Goal: Task Accomplishment & Management: Manage account settings

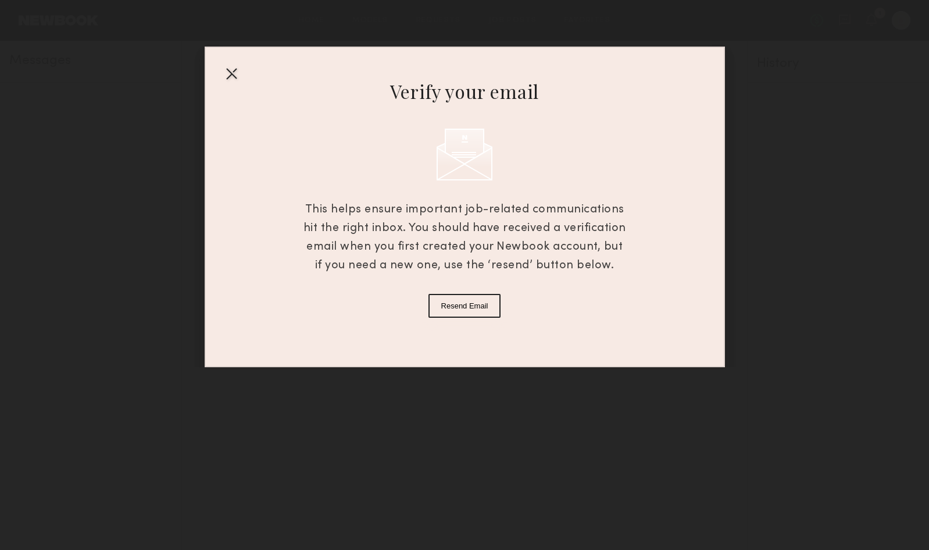
click at [472, 311] on button "Resend Email" at bounding box center [465, 306] width 73 height 24
click at [234, 67] on div at bounding box center [231, 73] width 19 height 19
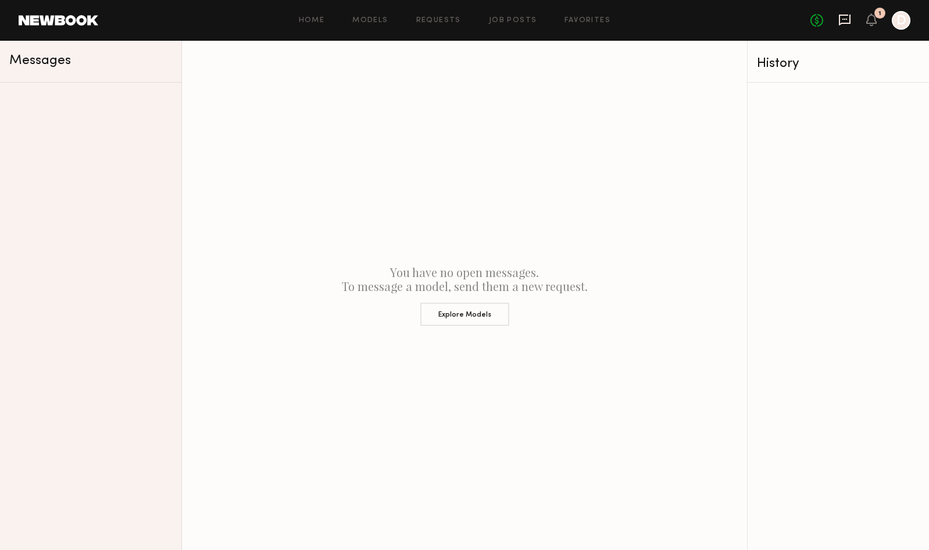
click at [841, 15] on icon at bounding box center [845, 20] width 12 height 11
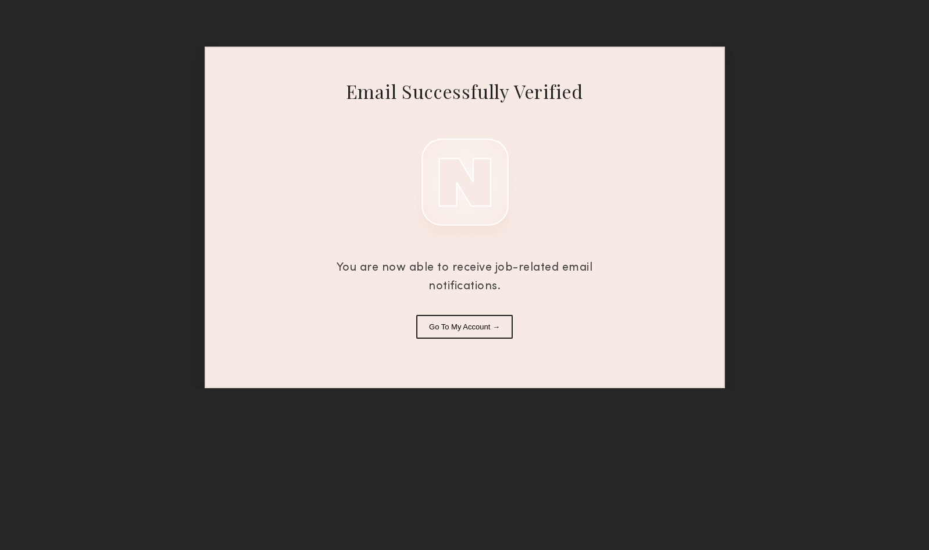
click at [481, 330] on button "Go To My Account →" at bounding box center [464, 327] width 97 height 24
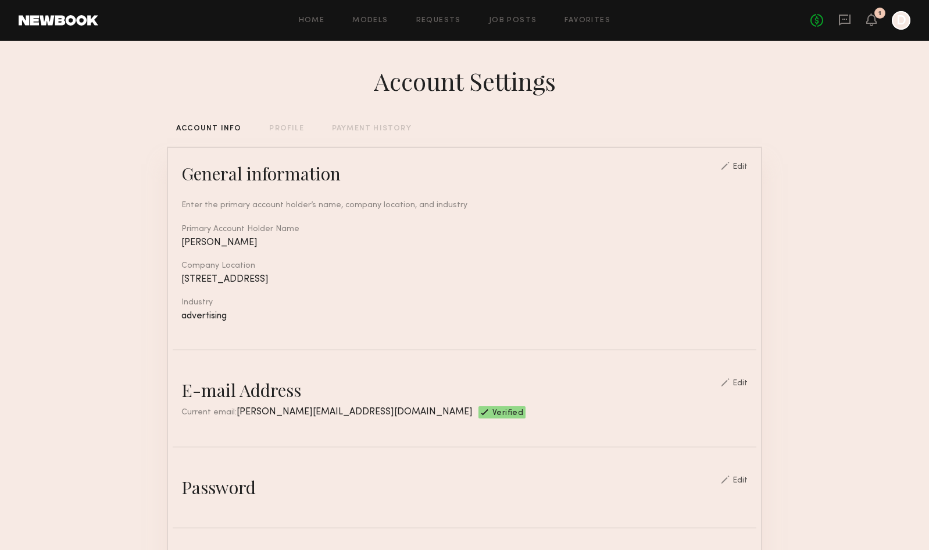
click at [853, 15] on div "No fees up to $5,000 1 D" at bounding box center [861, 20] width 100 height 19
click at [843, 19] on icon at bounding box center [845, 19] width 5 height 1
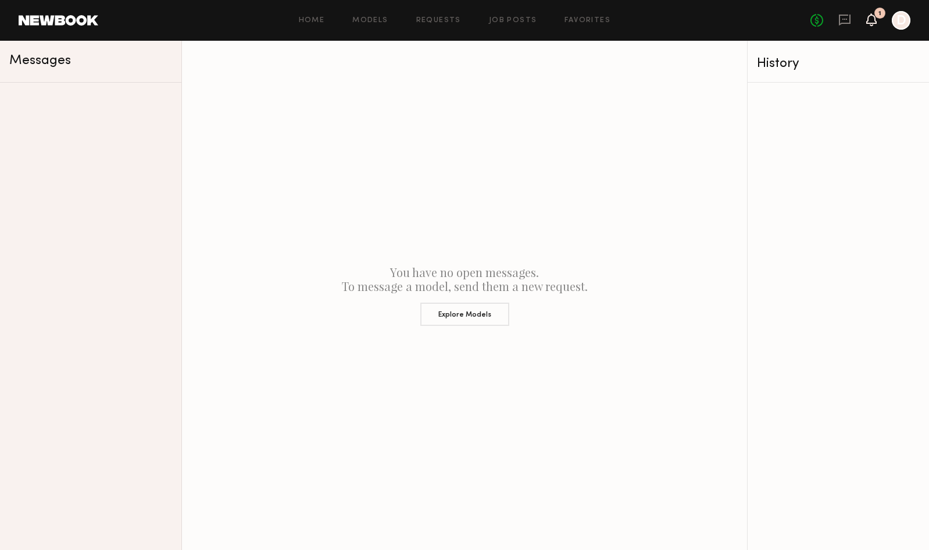
click at [873, 24] on icon at bounding box center [871, 25] width 3 height 2
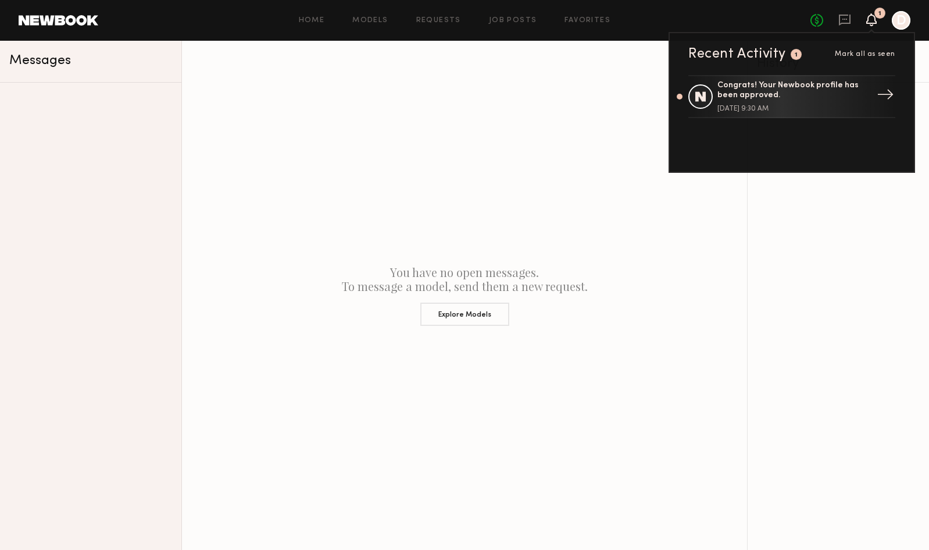
click at [777, 98] on div "Congrats! Your Newbook profile has been approved." at bounding box center [793, 91] width 151 height 20
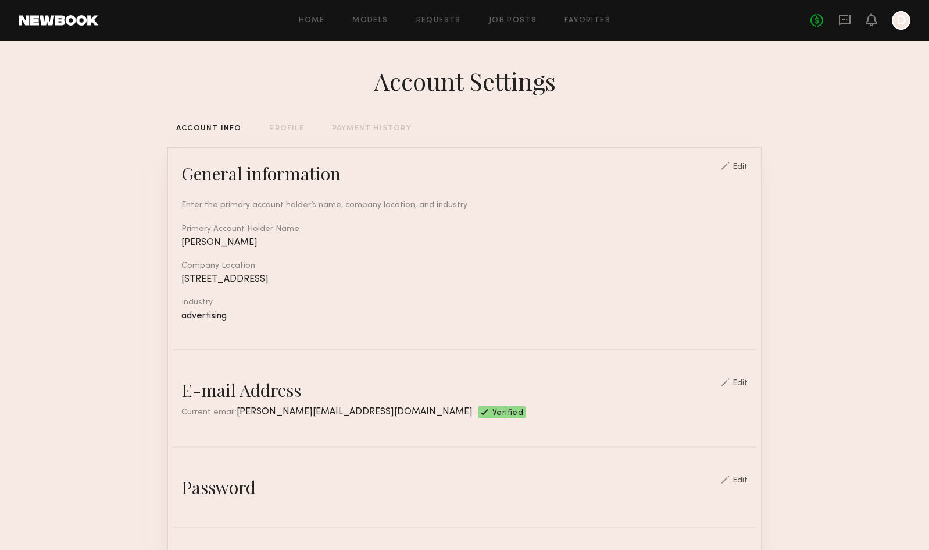
click at [903, 16] on div at bounding box center [901, 20] width 19 height 19
click at [904, 22] on div at bounding box center [901, 20] width 19 height 19
click at [903, 22] on div at bounding box center [901, 20] width 19 height 19
click at [874, 24] on icon at bounding box center [872, 19] width 10 height 13
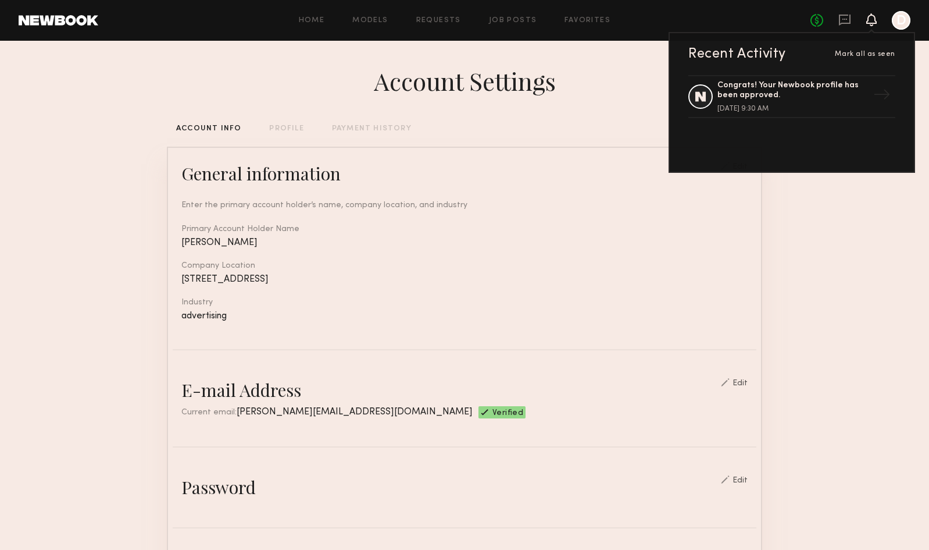
click at [891, 27] on div "No fees up to $5,000 Recent Activity [PERSON_NAME] all as seen Congrats! Your N…" at bounding box center [861, 20] width 100 height 19
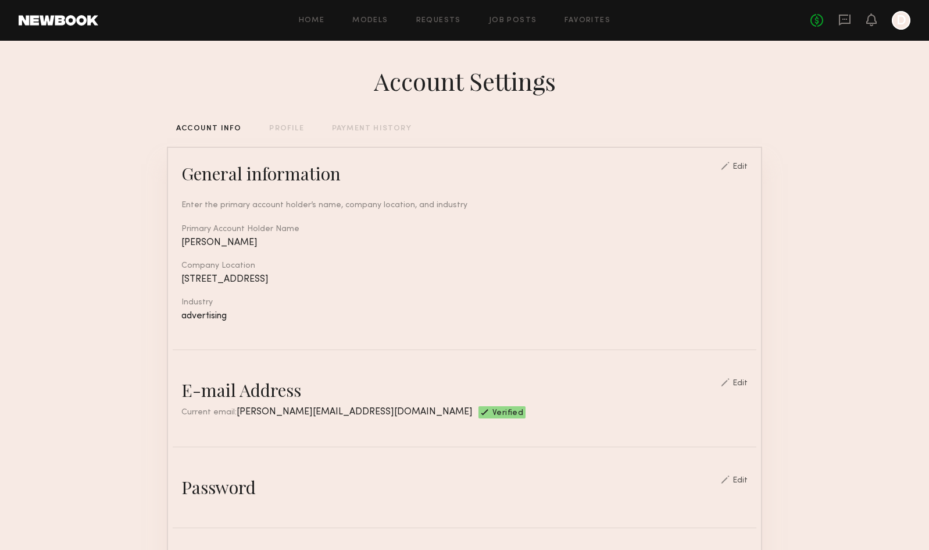
click at [899, 27] on div at bounding box center [901, 20] width 19 height 19
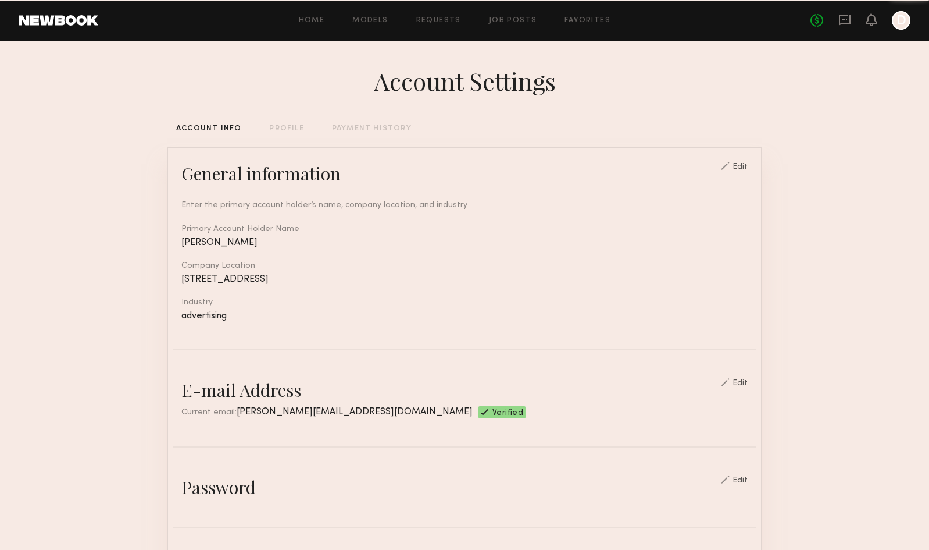
click at [899, 27] on div at bounding box center [901, 20] width 19 height 19
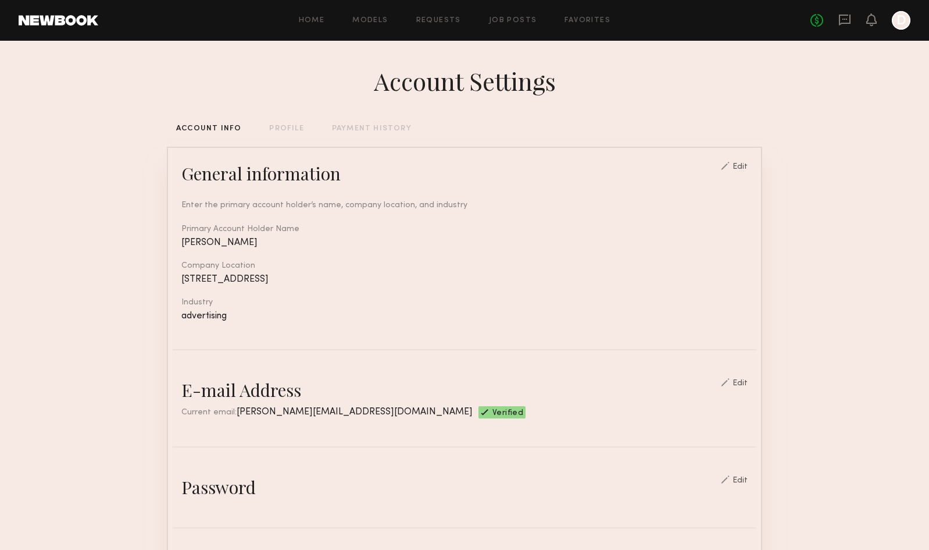
click at [903, 25] on div at bounding box center [901, 20] width 19 height 19
click at [73, 19] on link at bounding box center [59, 20] width 80 height 10
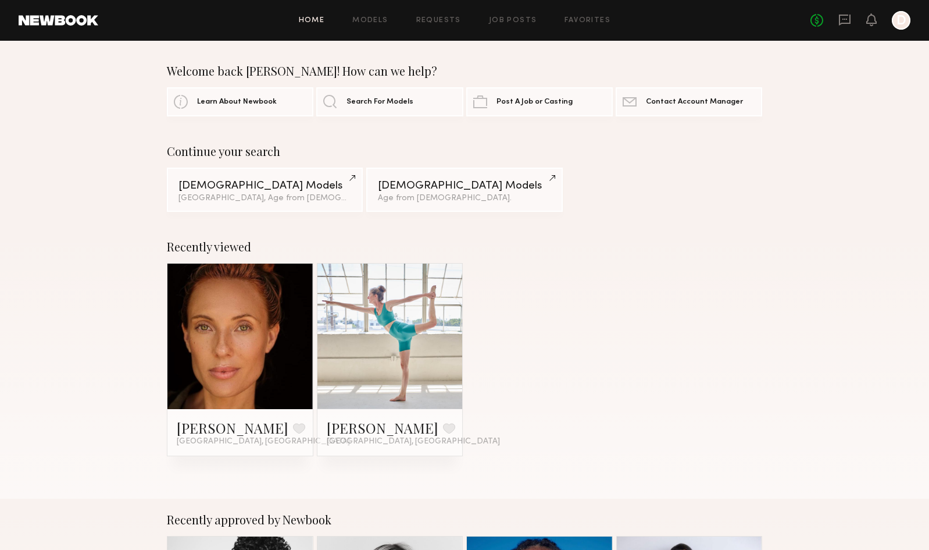
click at [904, 26] on div at bounding box center [901, 20] width 19 height 19
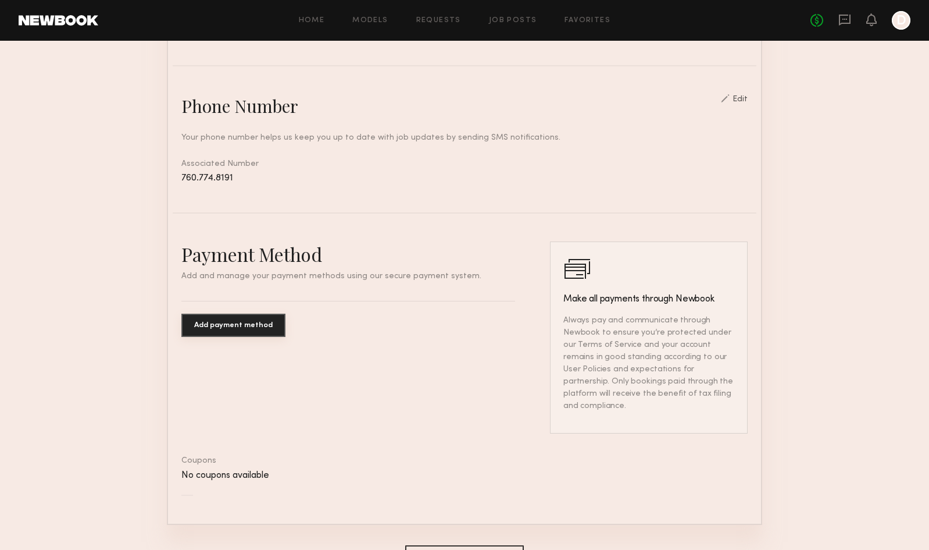
scroll to position [525, 0]
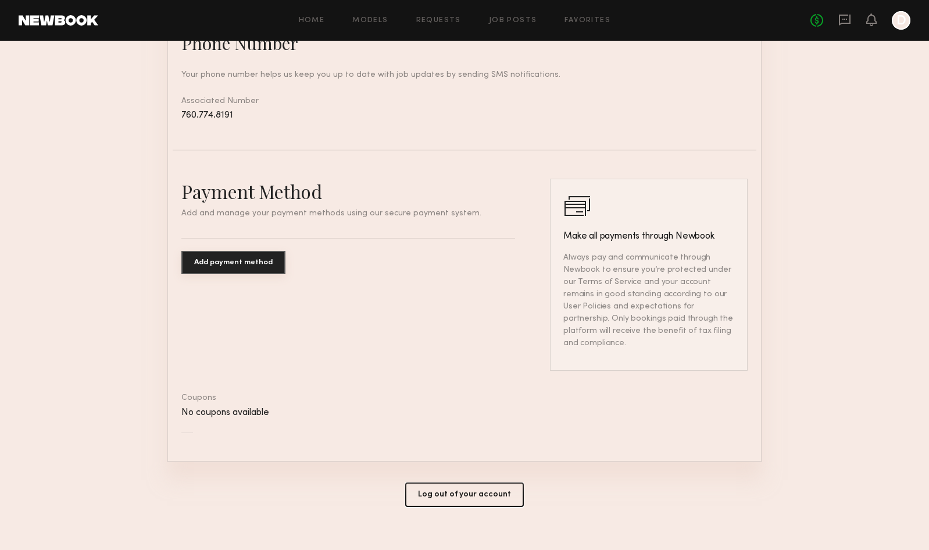
click at [447, 486] on button "Log out of your account" at bounding box center [464, 494] width 119 height 24
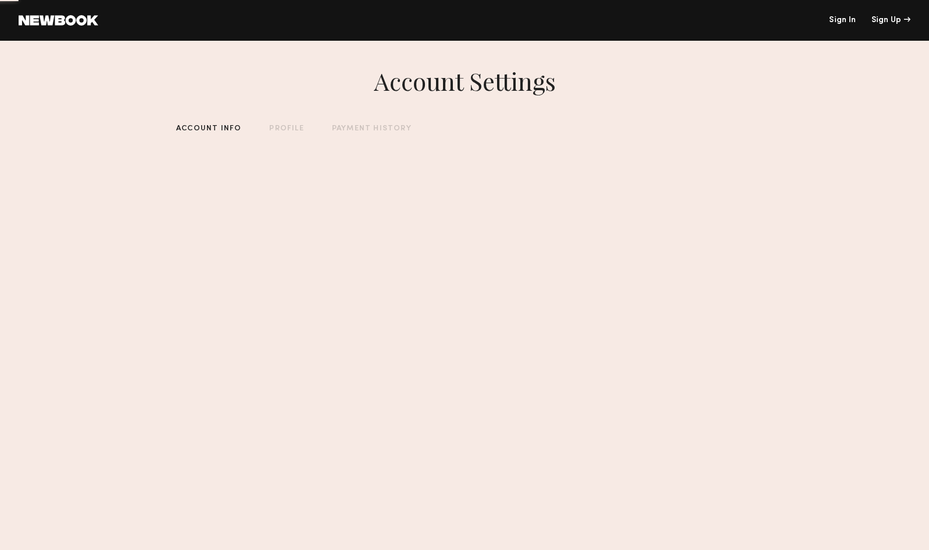
scroll to position [0, 0]
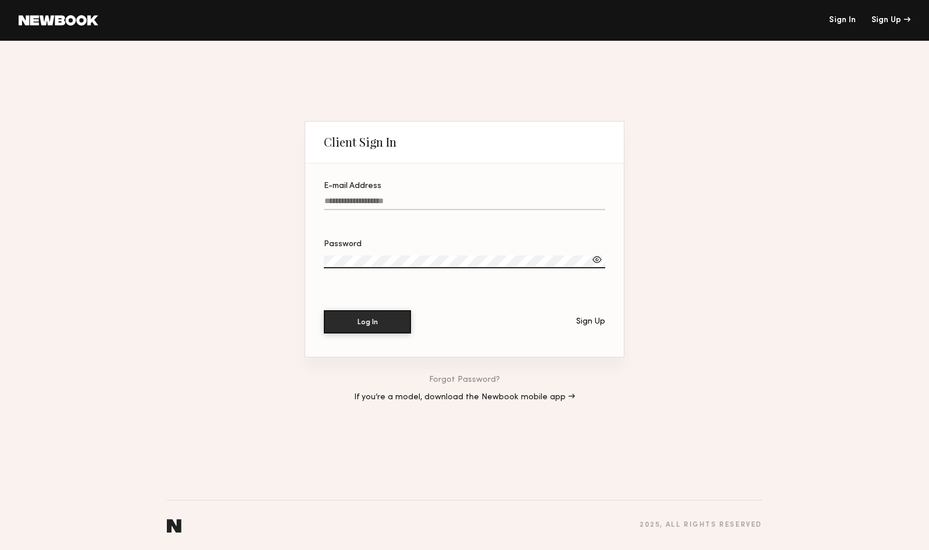
click at [477, 207] on input "E-mail Address" at bounding box center [464, 203] width 281 height 13
click at [324, 195] on div at bounding box center [324, 195] width 0 height 0
click at [597, 201] on input "E-mail Address" at bounding box center [464, 203] width 281 height 13
click at [324, 195] on div at bounding box center [324, 195] width 0 height 0
click at [601, 202] on input "E-mail Address Required" at bounding box center [464, 203] width 281 height 13
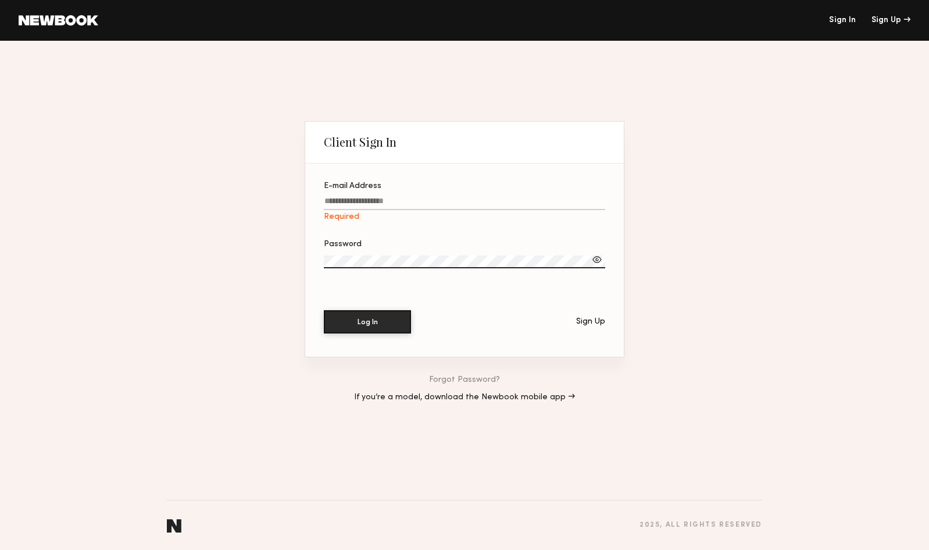
click at [468, 140] on header "Client Sign In" at bounding box center [464, 143] width 319 height 42
